Goal: Information Seeking & Learning: Find specific fact

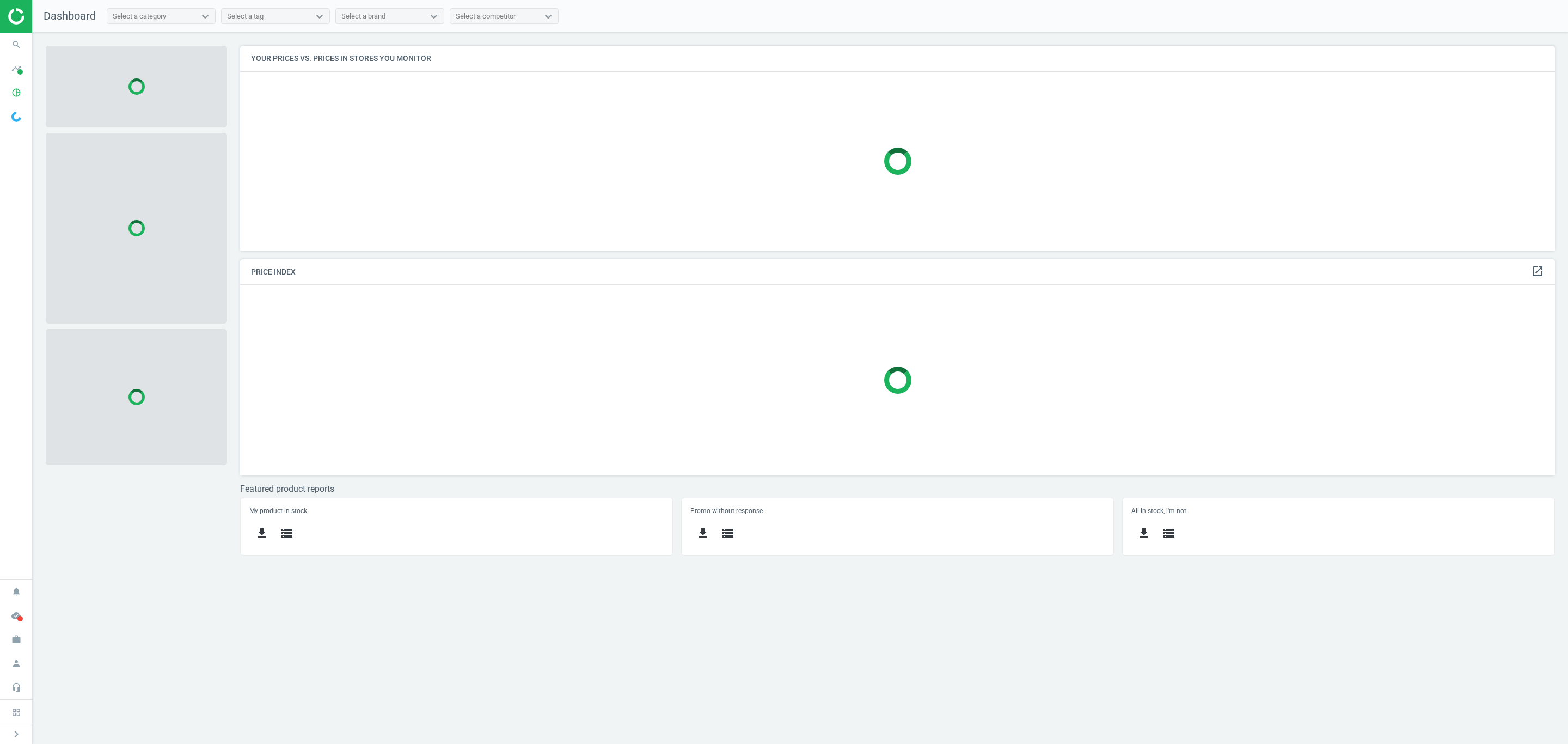
scroll to position [232, 1341]
drag, startPoint x: 110, startPoint y: 0, endPoint x: 530, endPoint y: 131, distance: 440.0
click at [565, 127] on div at bounding box center [897, 161] width 1315 height 179
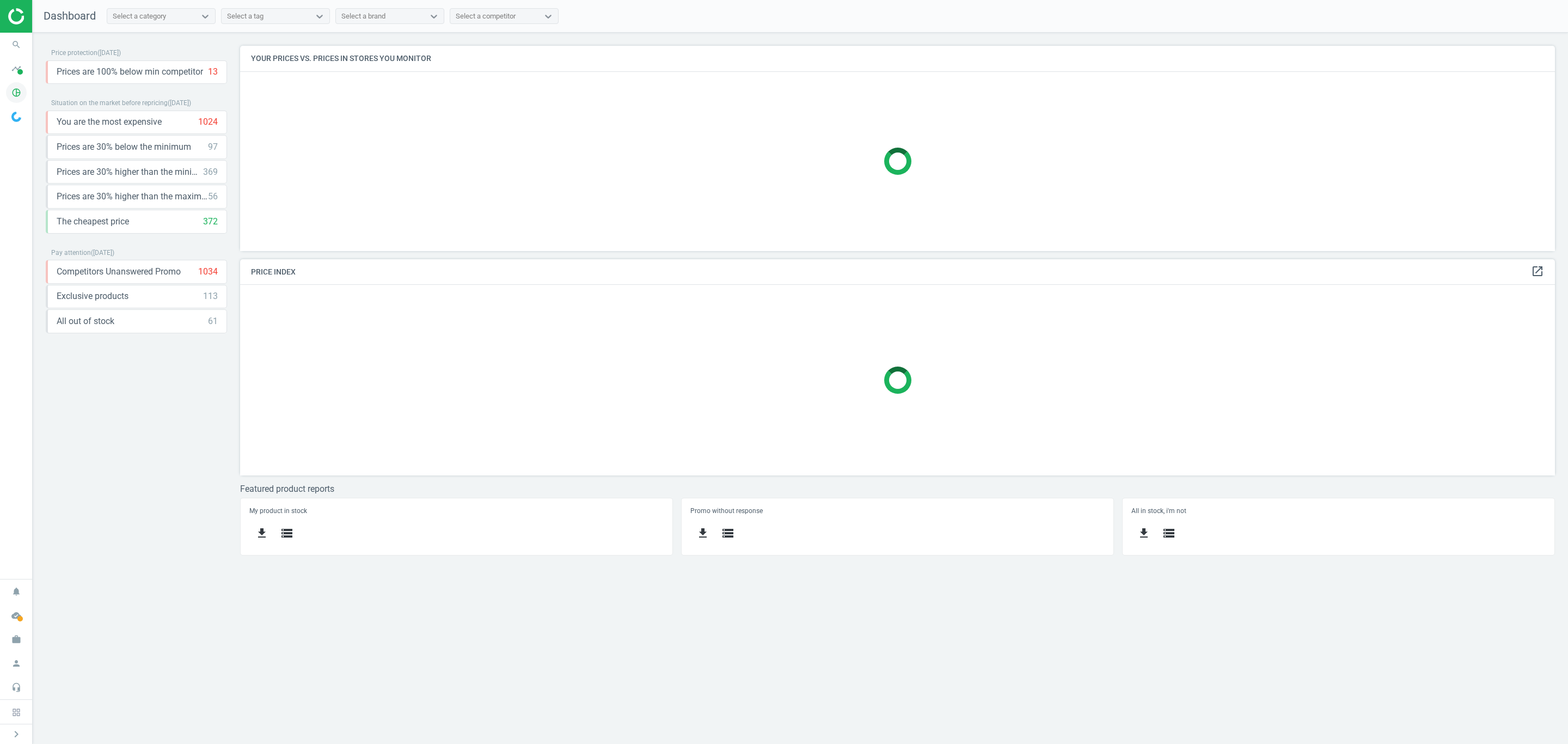
click at [11, 95] on icon "pie_chart_outlined" at bounding box center [16, 92] width 21 height 21
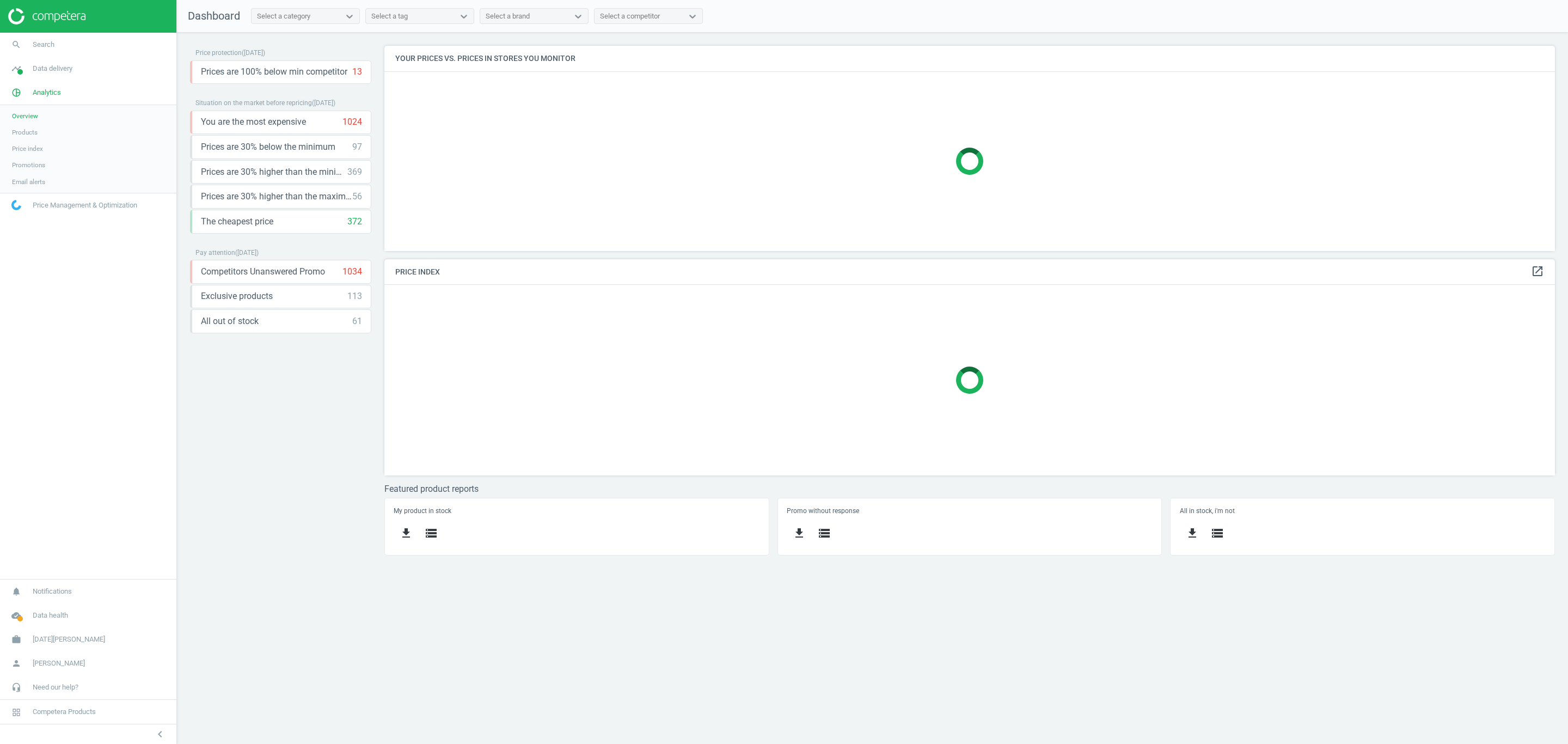
scroll to position [6, 5]
click at [27, 133] on span "Products" at bounding box center [24, 132] width 26 height 9
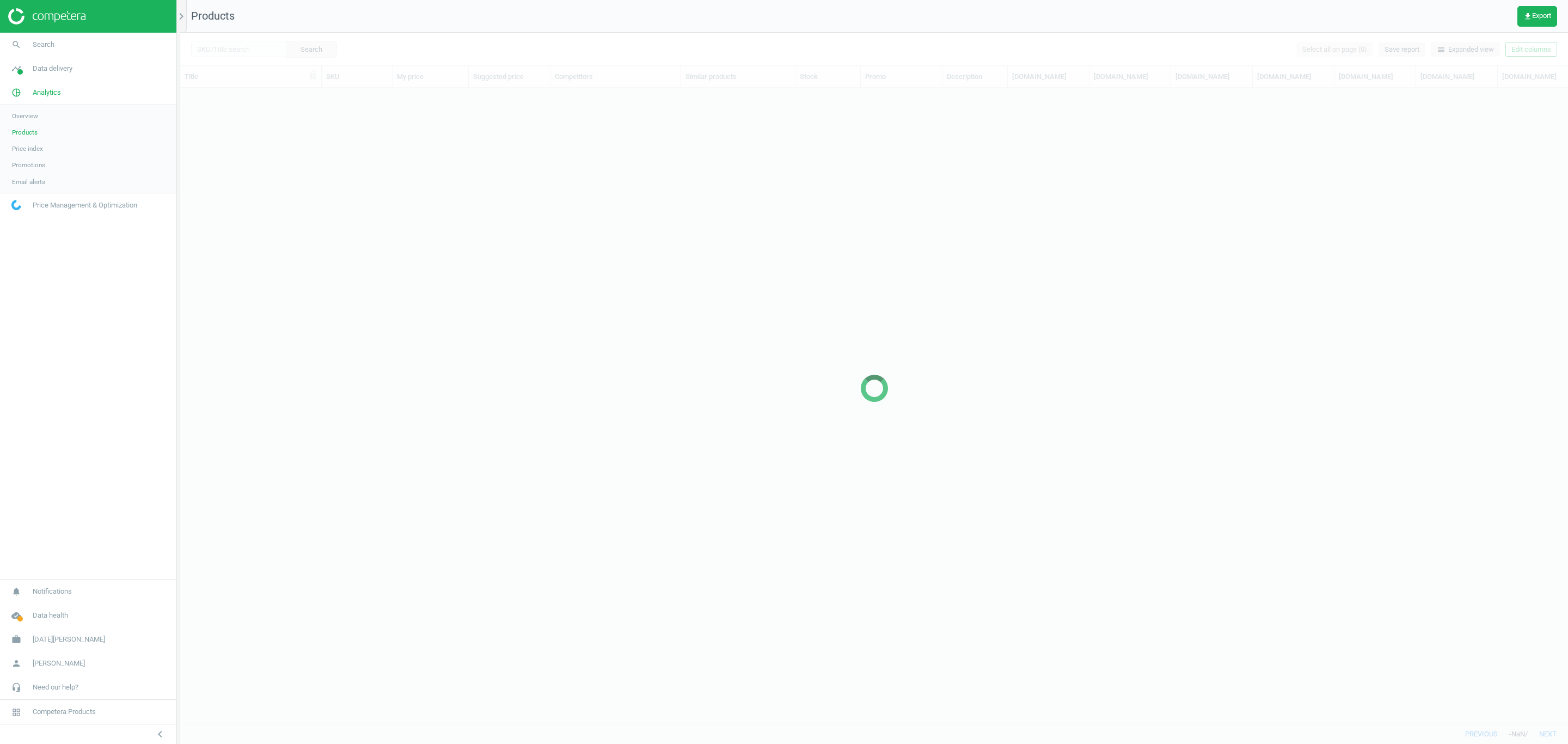
scroll to position [610, 1376]
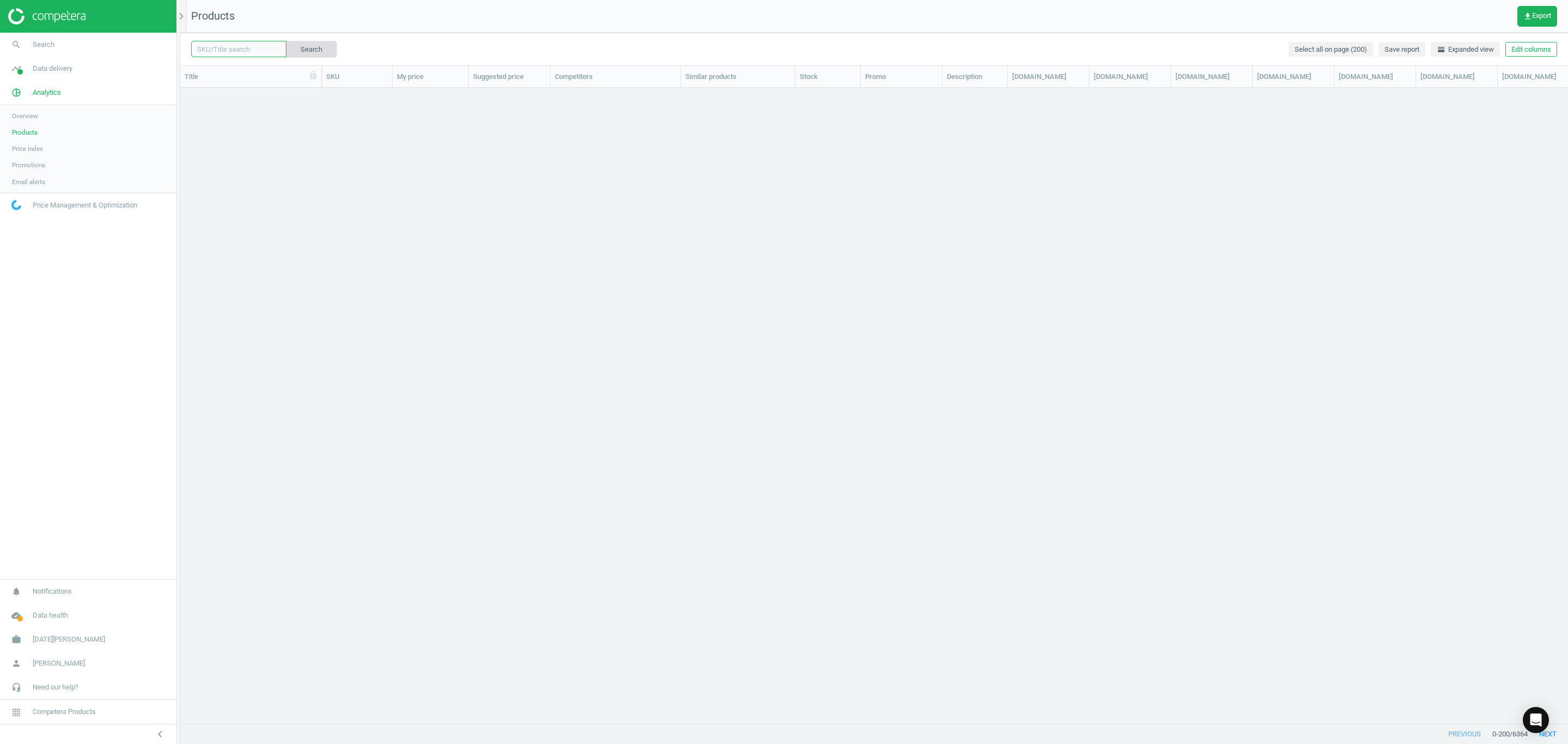
click at [246, 51] on input "text" at bounding box center [239, 49] width 95 height 16
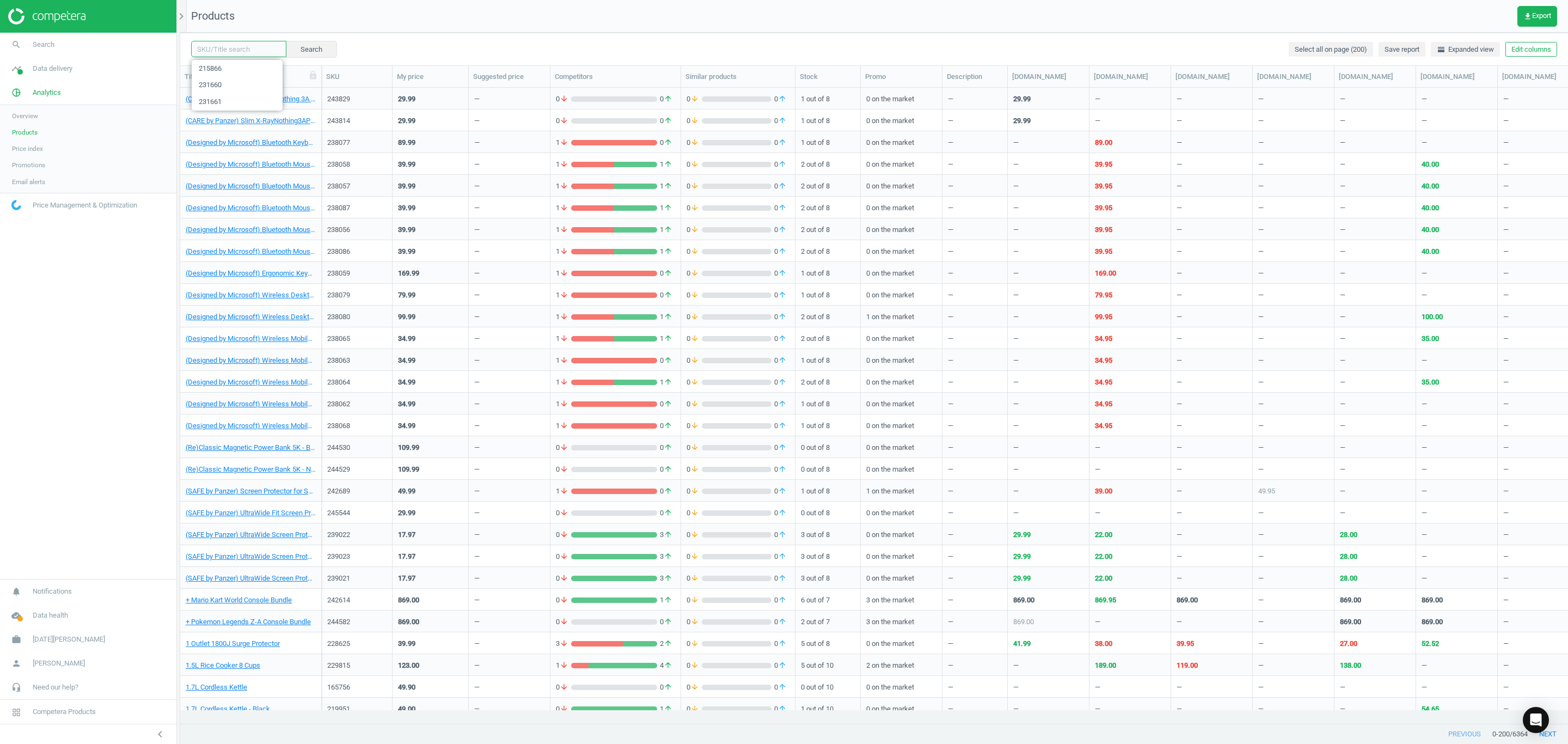
paste input "233903"
type input "233903"
click at [327, 46] on button "Search" at bounding box center [311, 49] width 51 height 16
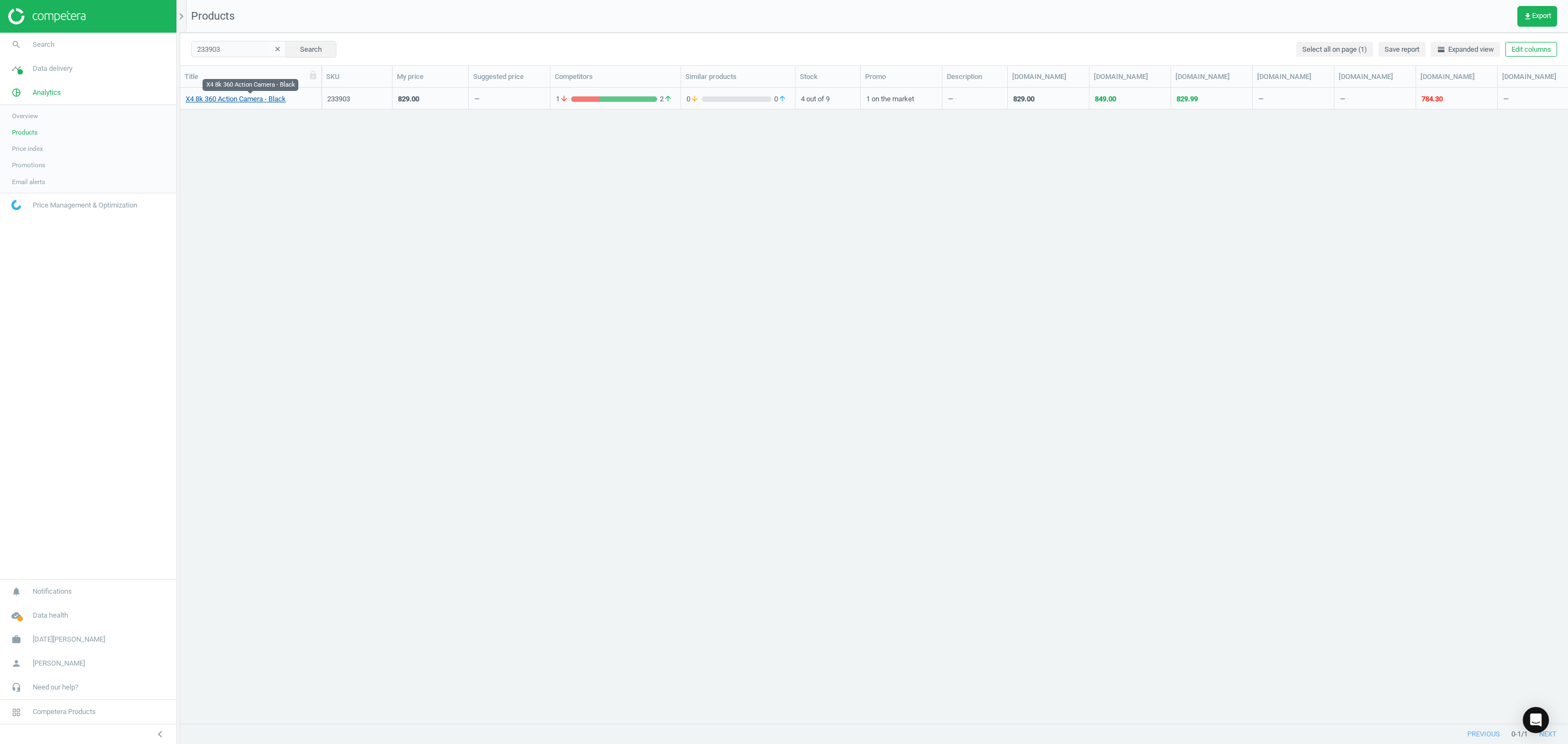
click at [239, 98] on link "X4 8k 360 Action Camera - Black" at bounding box center [236, 99] width 100 height 10
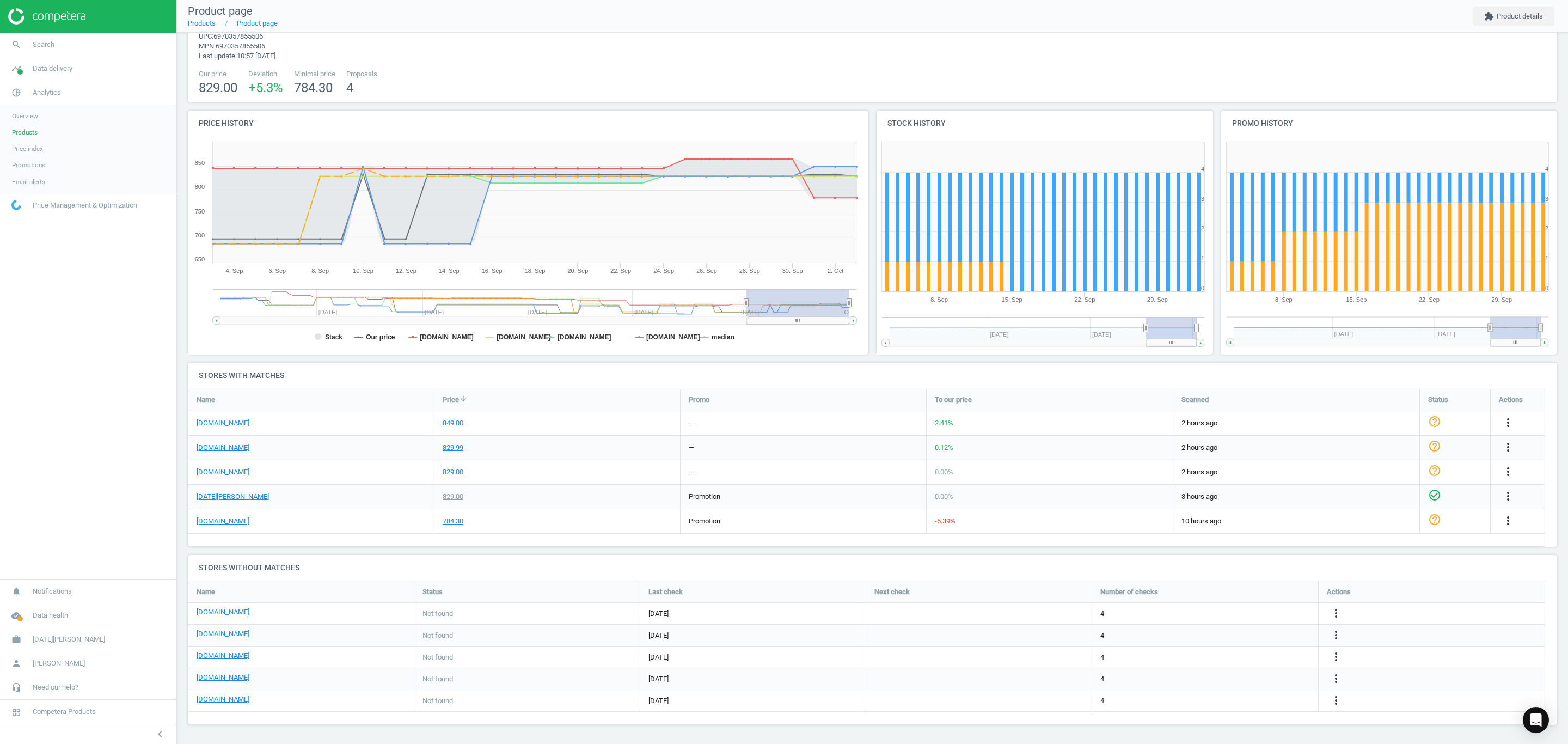
click at [203, 529] on div "[DOMAIN_NAME]" at bounding box center [311, 521] width 246 height 24
click at [218, 523] on link "[DOMAIN_NAME]" at bounding box center [223, 521] width 53 height 10
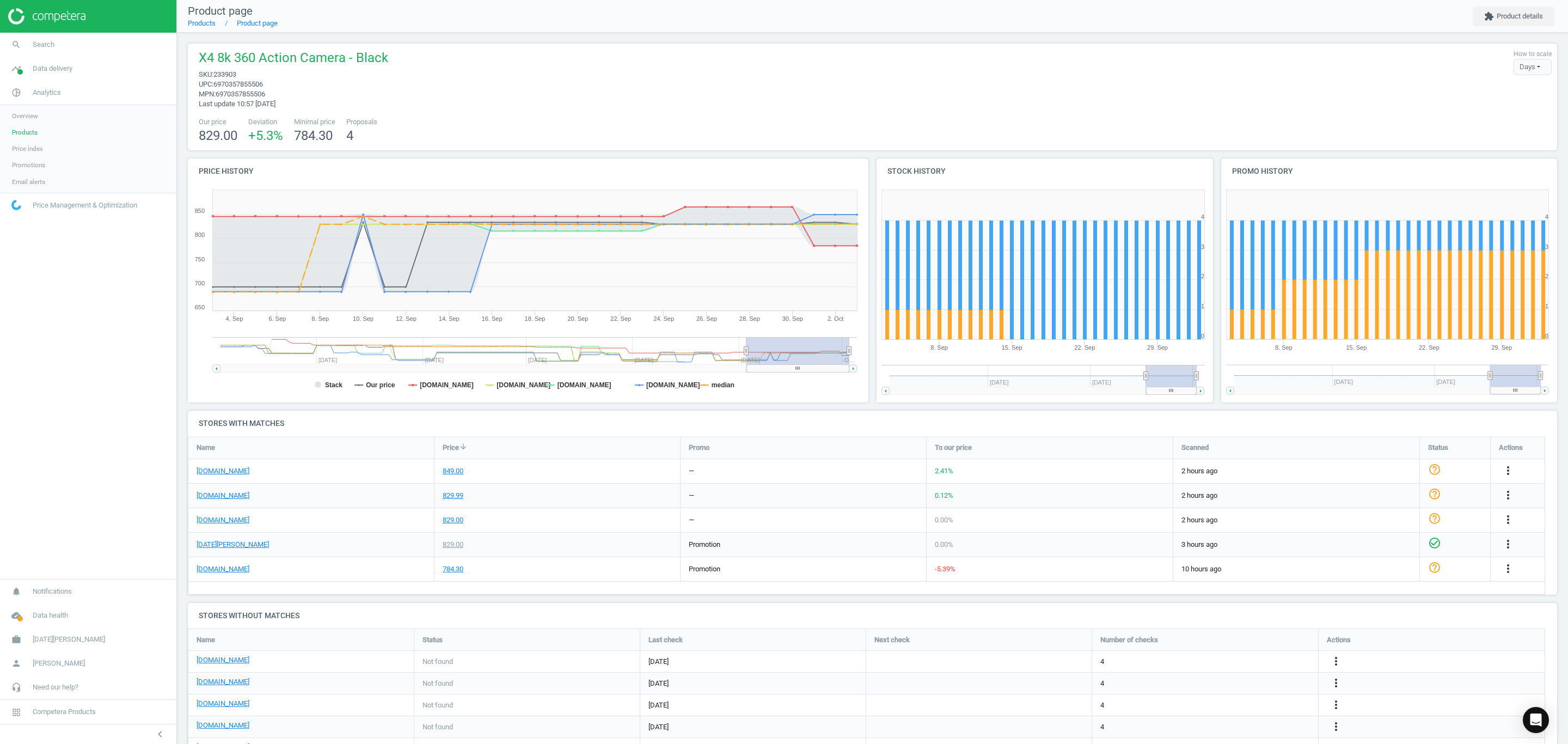
click at [27, 135] on span "Products" at bounding box center [24, 132] width 26 height 9
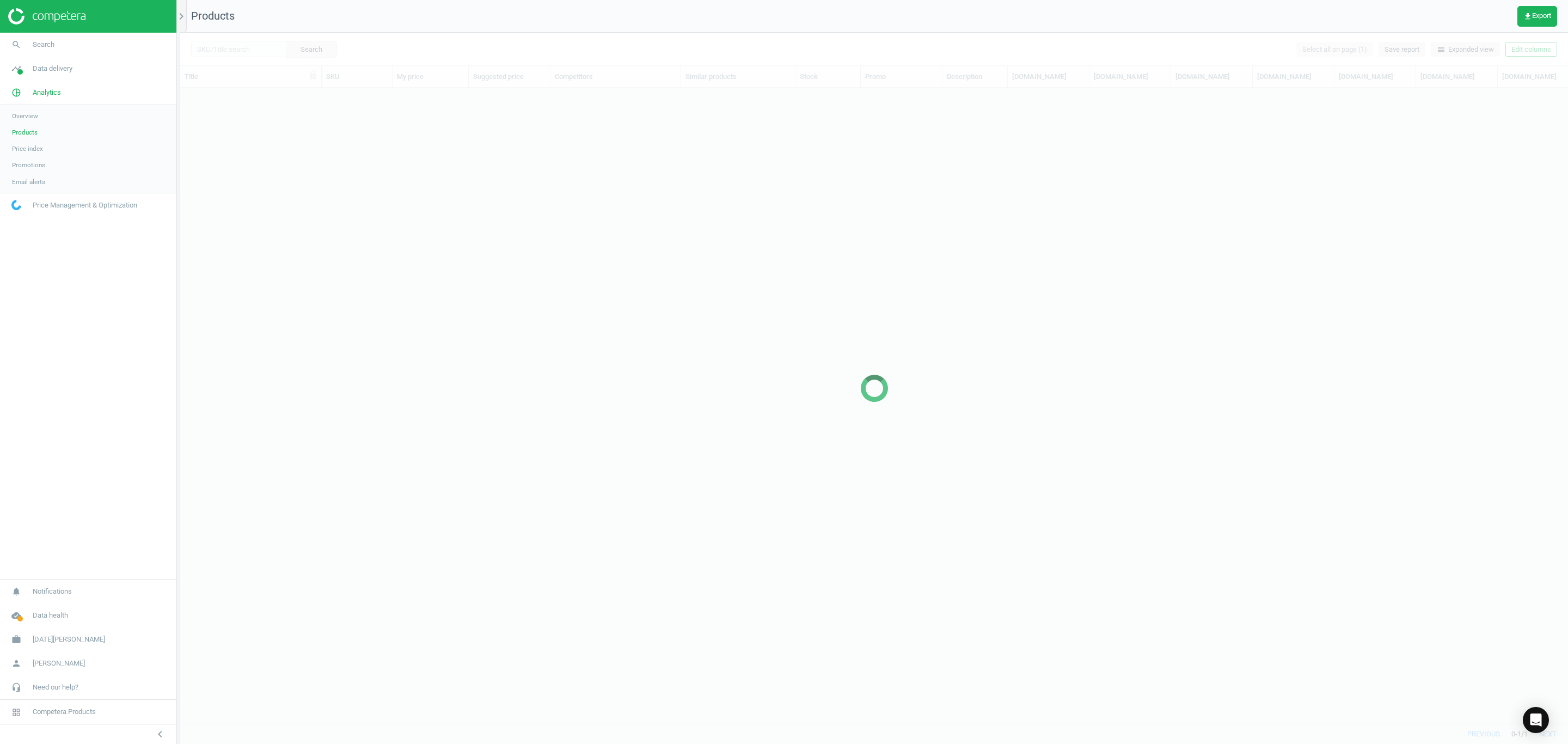
scroll to position [610, 1376]
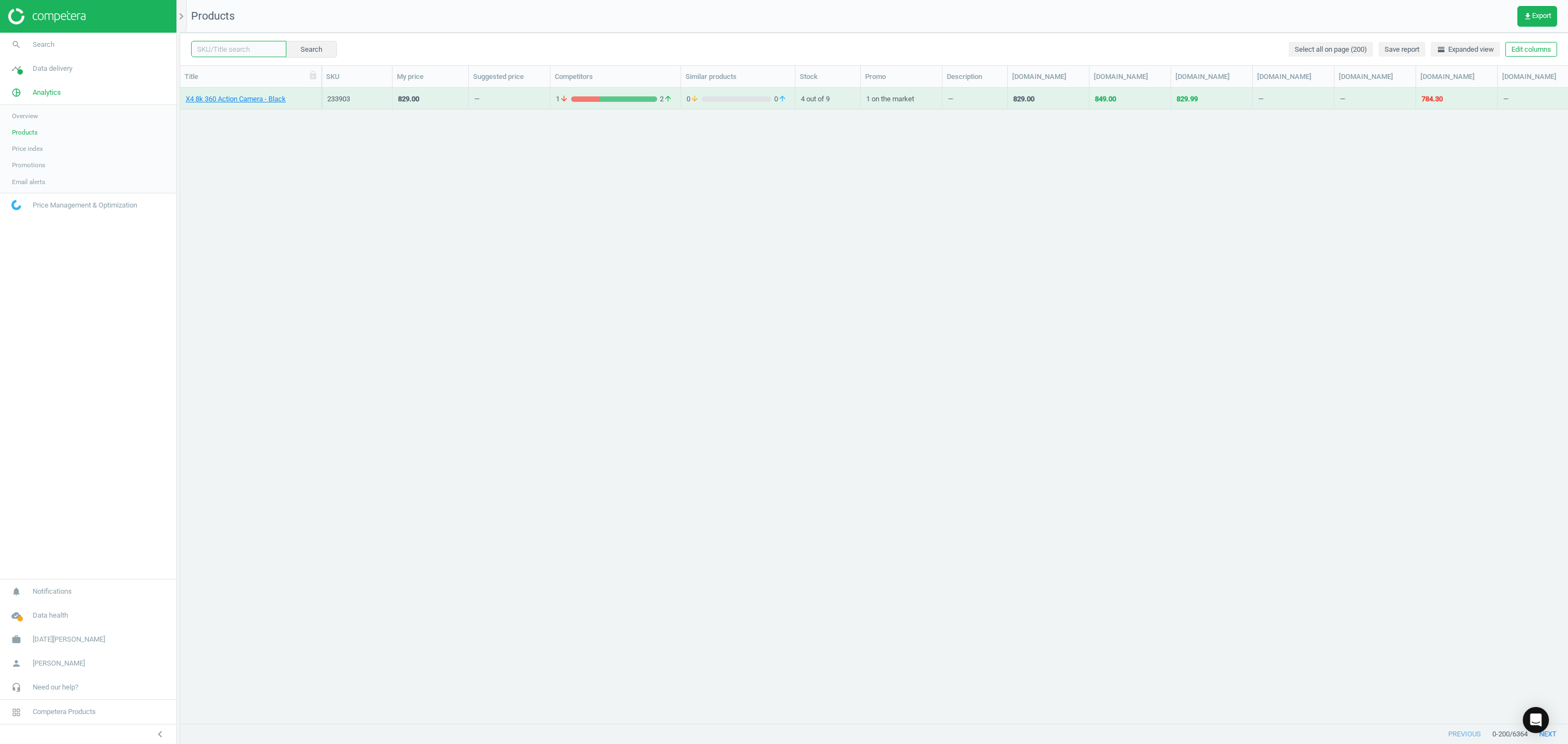
click at [249, 53] on input "text" at bounding box center [239, 49] width 95 height 16
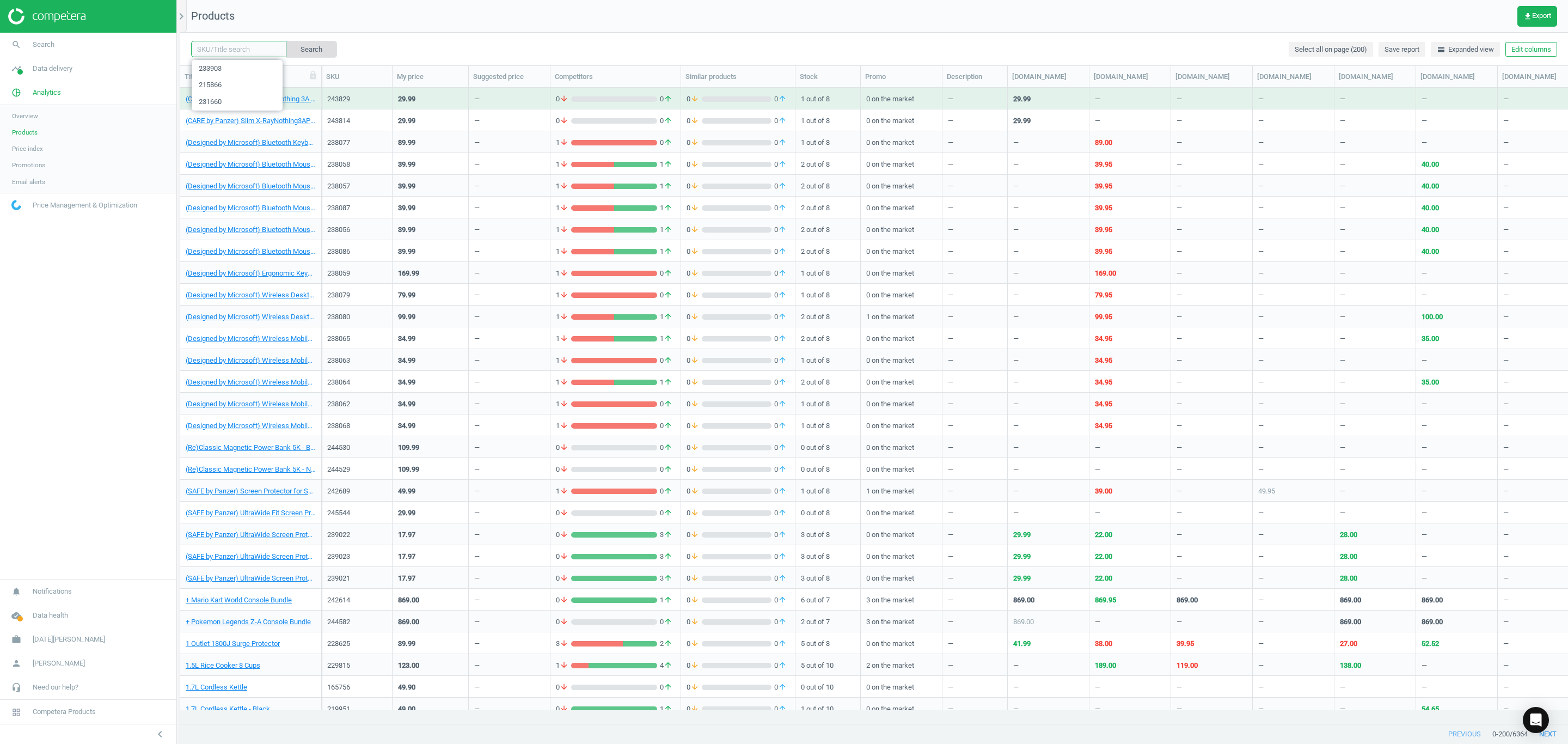
paste input "243136"
type input "243136"
click at [296, 49] on button "Search" at bounding box center [311, 49] width 51 height 16
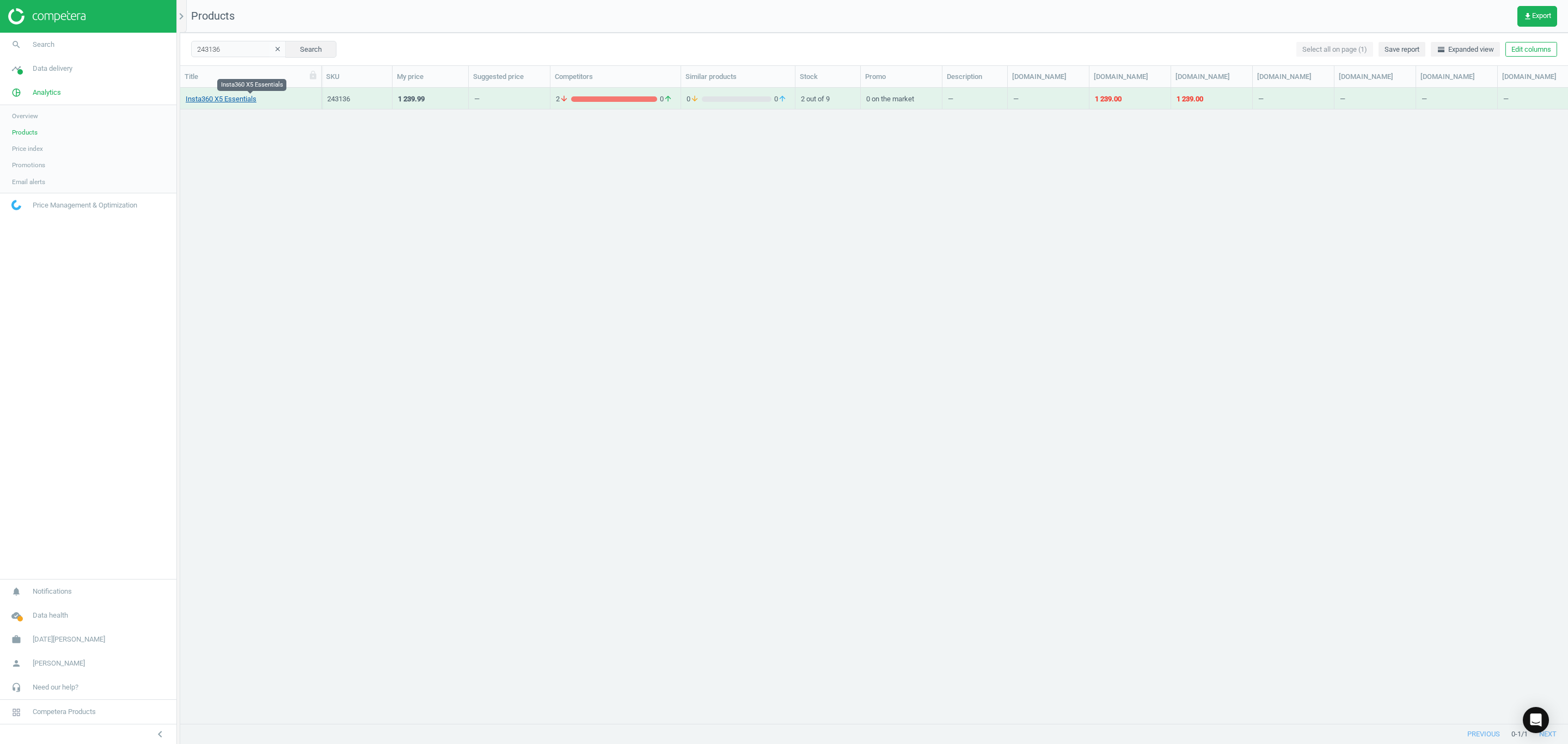
click at [234, 102] on link "Insta360 X5 Essentials" at bounding box center [221, 99] width 71 height 10
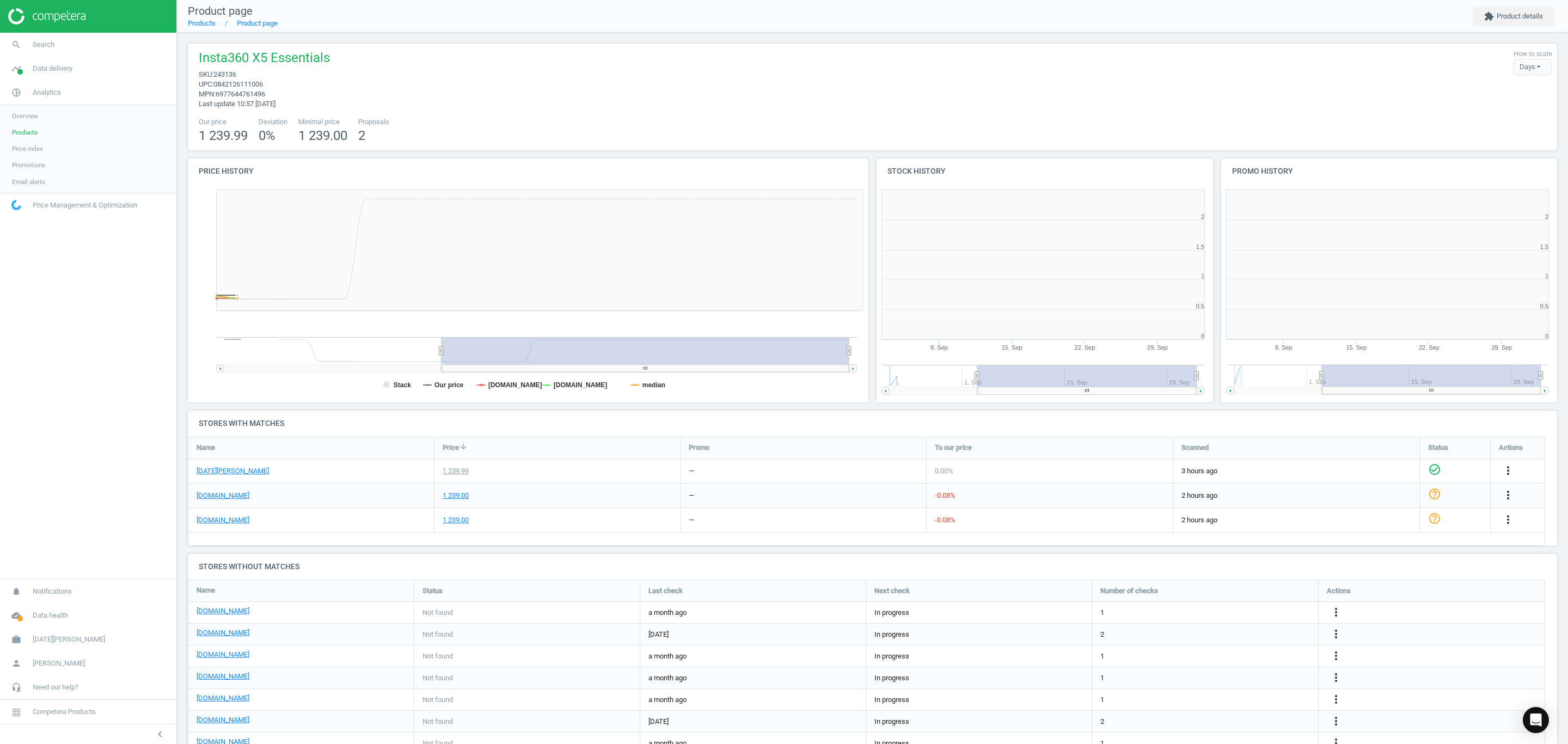
scroll to position [6, 6]
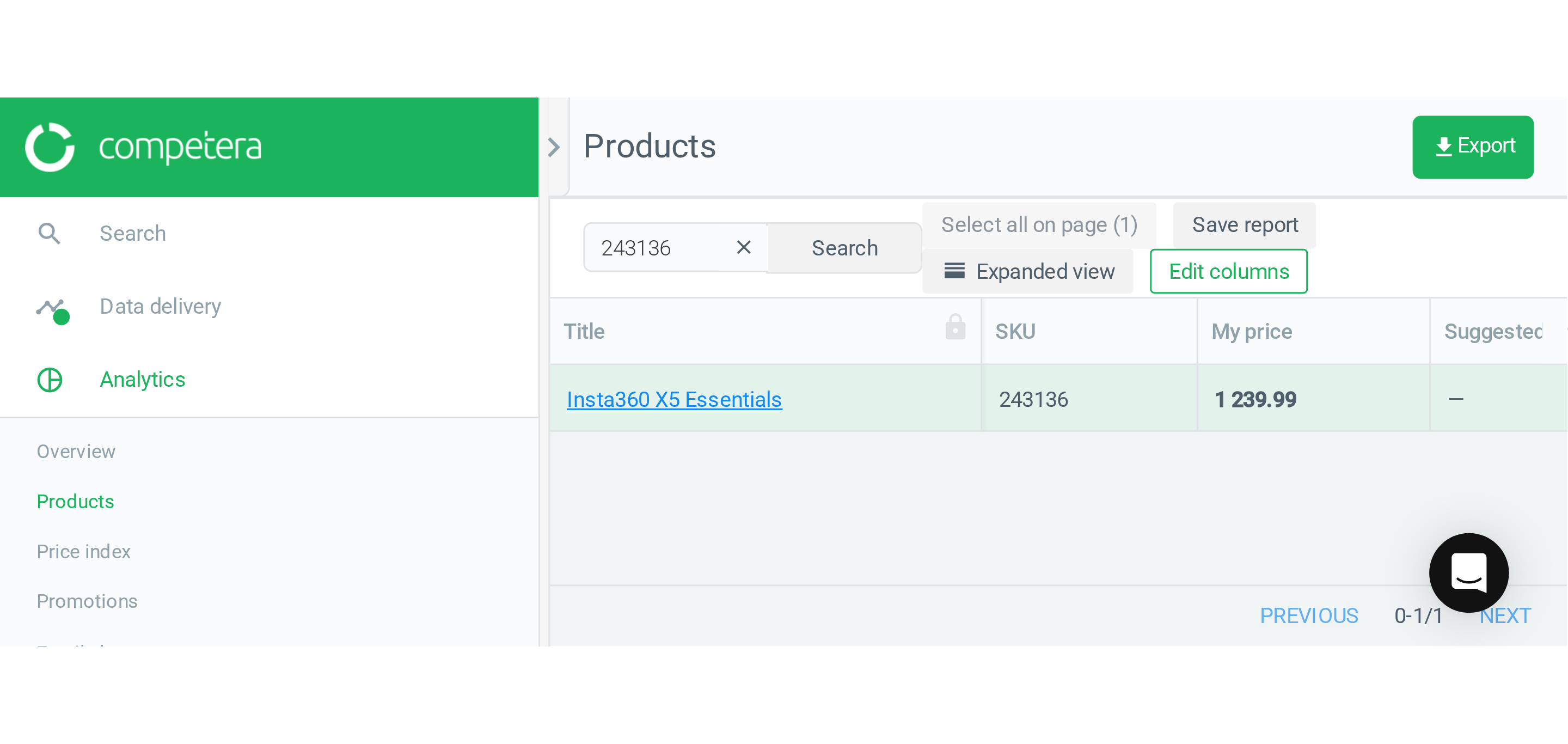
scroll to position [610, 1376]
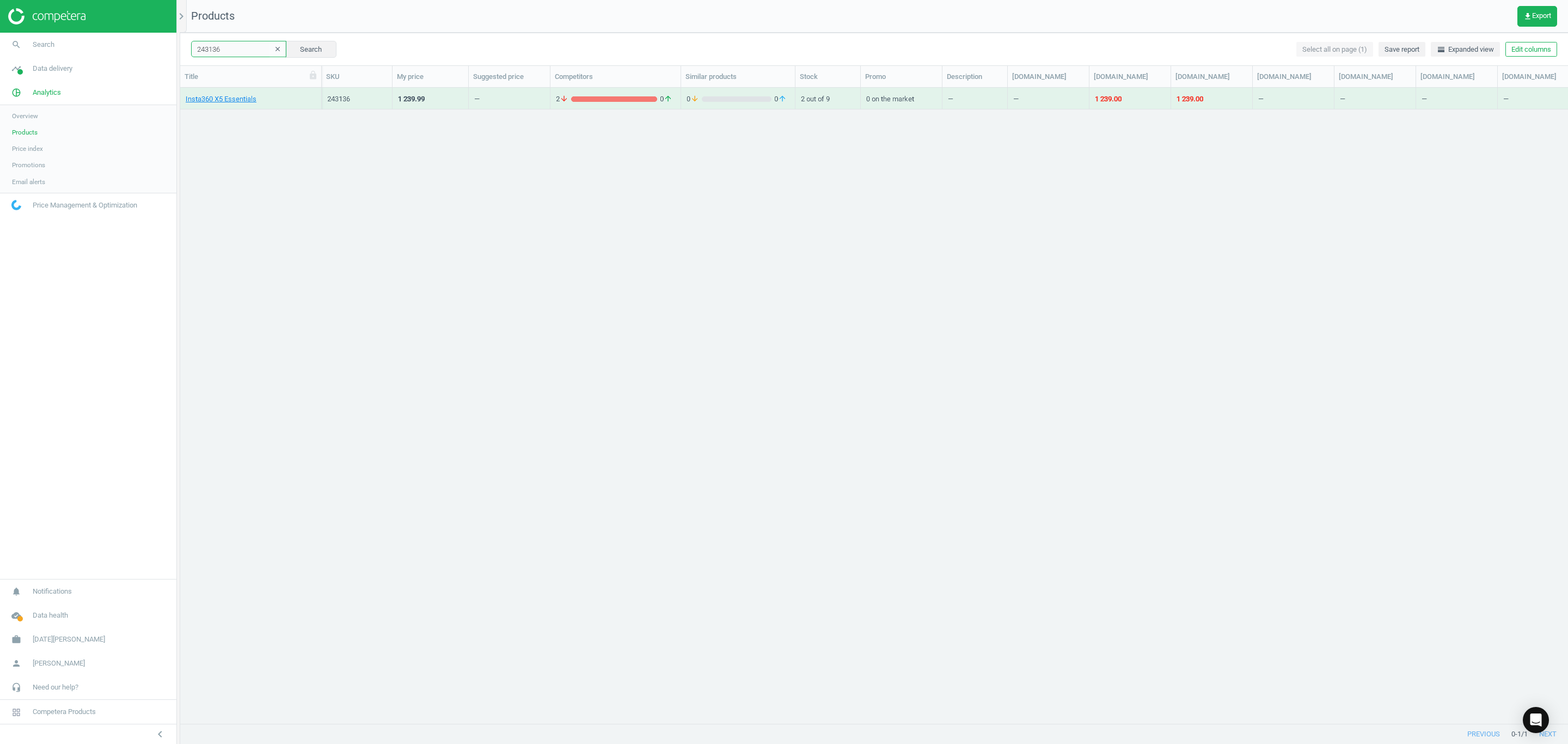
drag, startPoint x: 155, startPoint y: 49, endPoint x: -81, endPoint y: 35, distance: 236.4
click at [0, 35] on html "Group 2 Created with Sketch. ic/cloud_download/grey600 Created with Sketch. gra…" at bounding box center [784, 372] width 1568 height 744
paste input "33902"
type input "233902"
click at [234, 98] on link "GO 3S Standard Edition 128GB - Arctic White" at bounding box center [251, 99] width 130 height 10
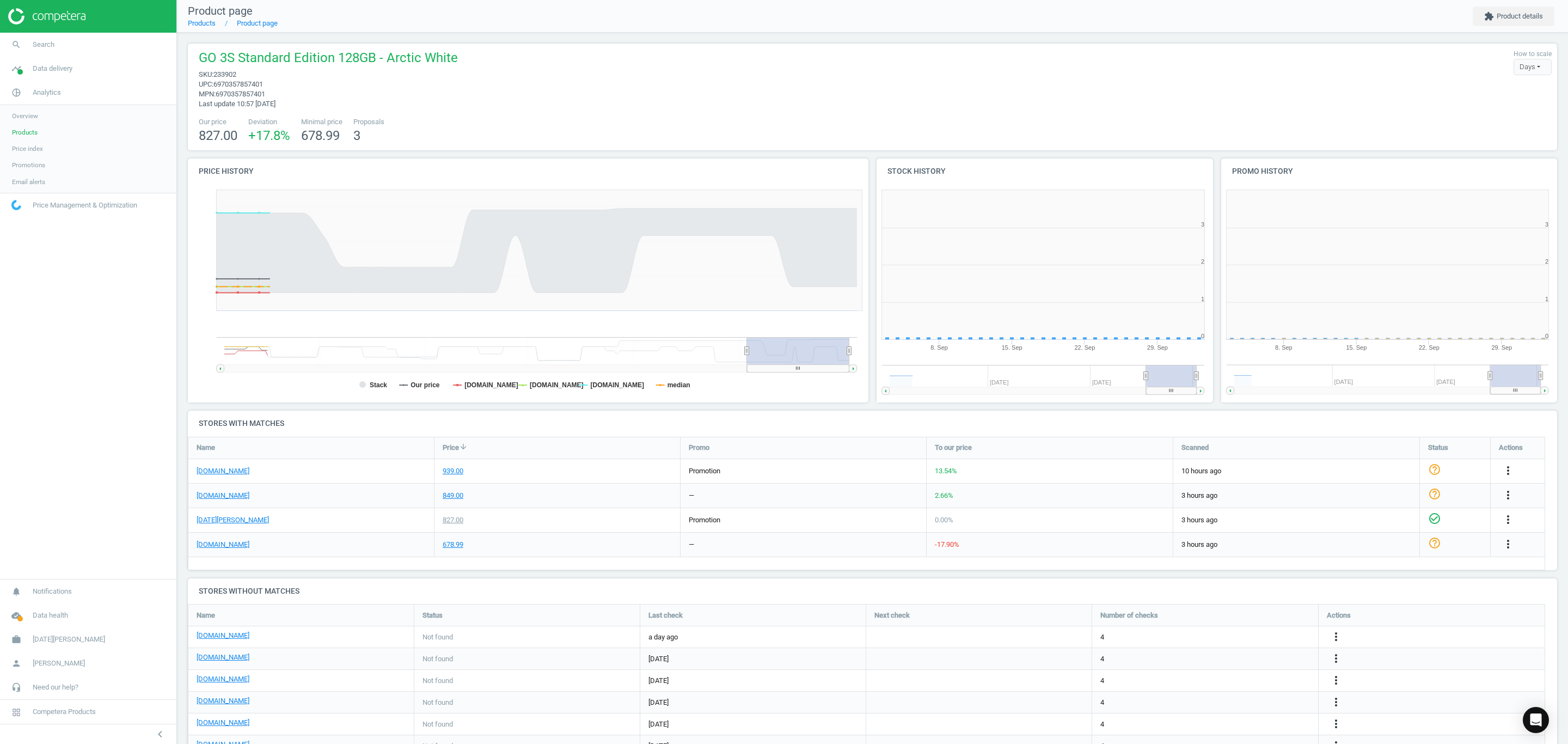
scroll to position [243, 359]
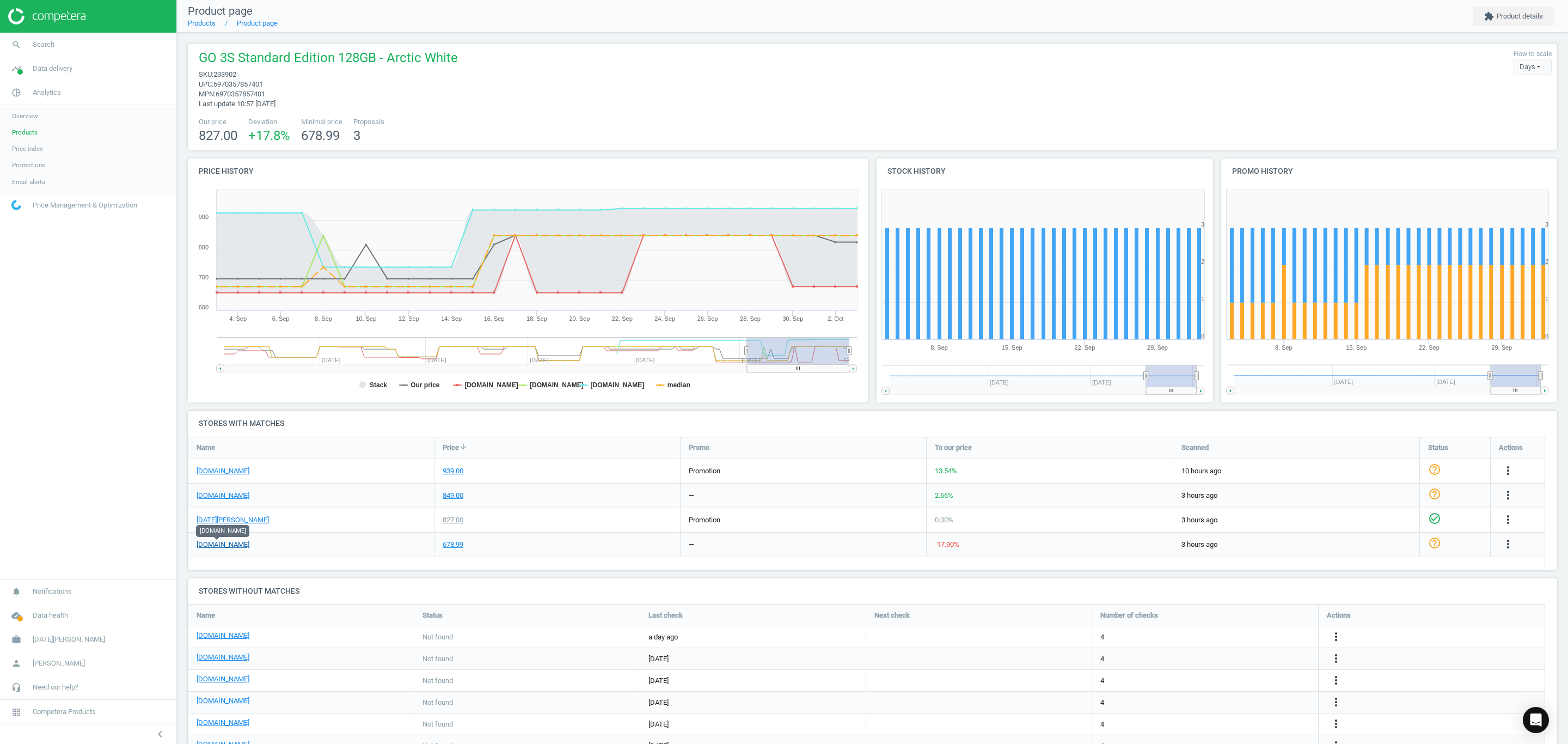
click at [216, 544] on link "[DOMAIN_NAME]" at bounding box center [223, 544] width 53 height 10
